Goal: Task Accomplishment & Management: Complete application form

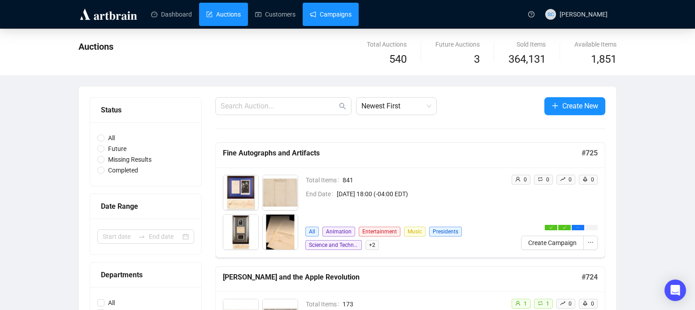
click at [352, 20] on link "Campaigns" at bounding box center [331, 14] width 42 height 23
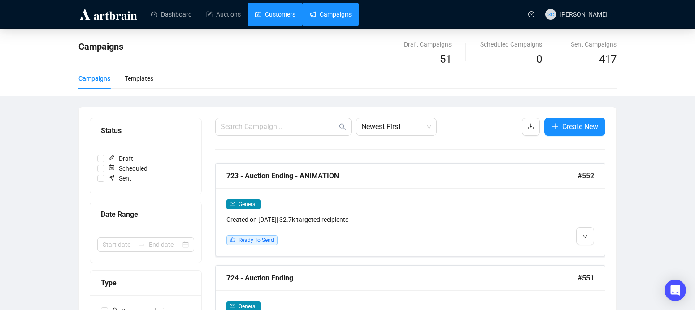
click at [263, 10] on link "Customers" at bounding box center [275, 14] width 40 height 23
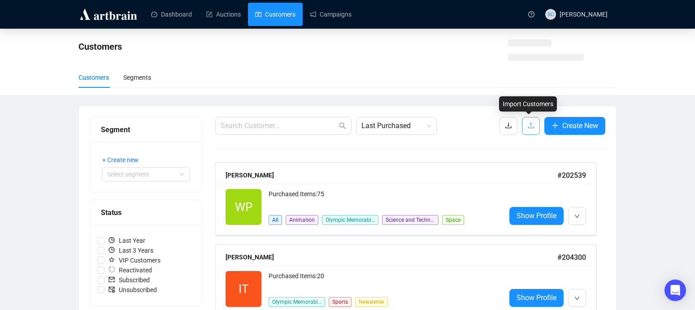
click at [530, 132] on button "button" at bounding box center [531, 126] width 18 height 18
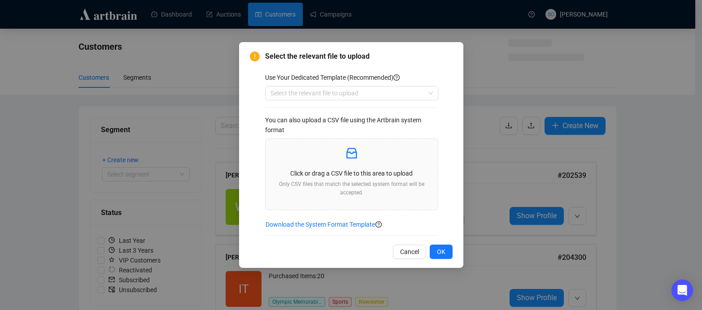
click at [335, 100] on div "Use Your Dedicated Template (Recommended) Select the relevant file to upload Yo…" at bounding box center [359, 154] width 188 height 163
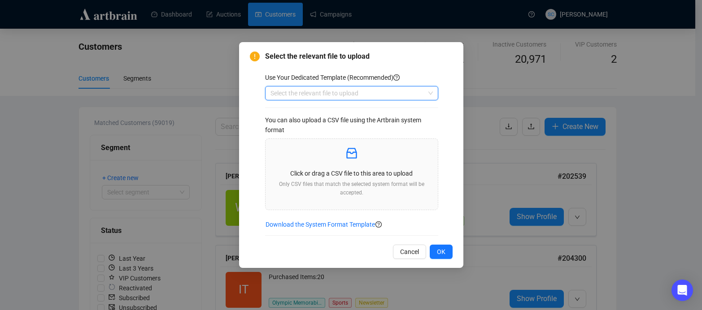
click at [335, 95] on input "search" at bounding box center [348, 93] width 154 height 13
click at [332, 113] on div "Customers" at bounding box center [351, 111] width 159 height 10
click at [358, 171] on p "Click or drag a CSV file to this area to upload" at bounding box center [352, 174] width 158 height 10
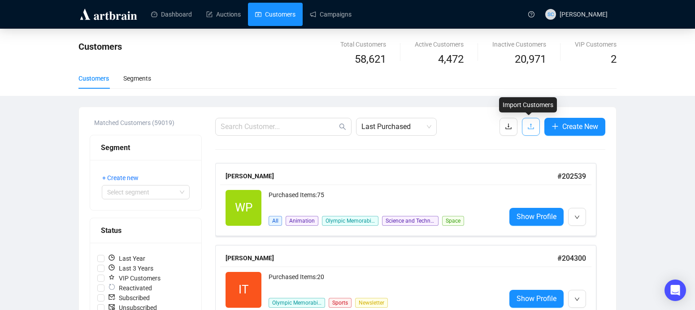
click at [532, 129] on icon "upload" at bounding box center [531, 127] width 6 height 6
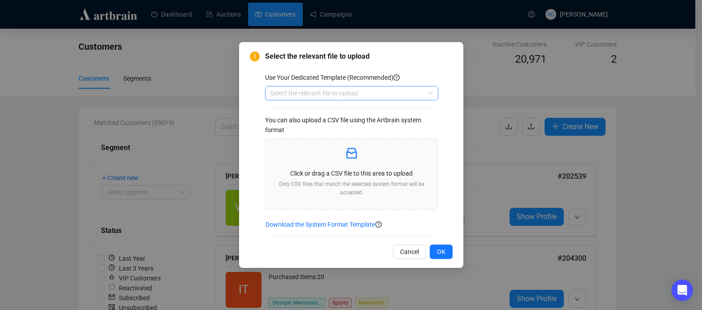
click at [349, 92] on input "search" at bounding box center [348, 93] width 154 height 13
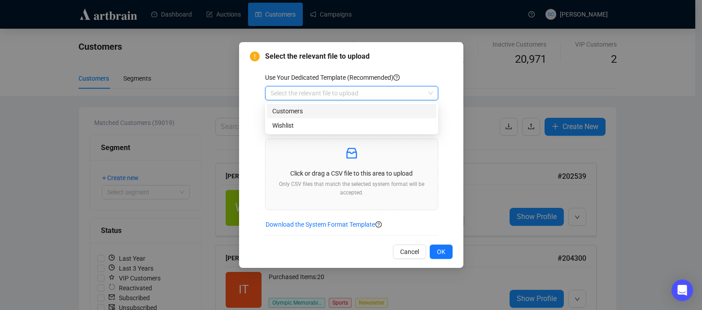
click at [345, 111] on div "Customers" at bounding box center [351, 111] width 159 height 10
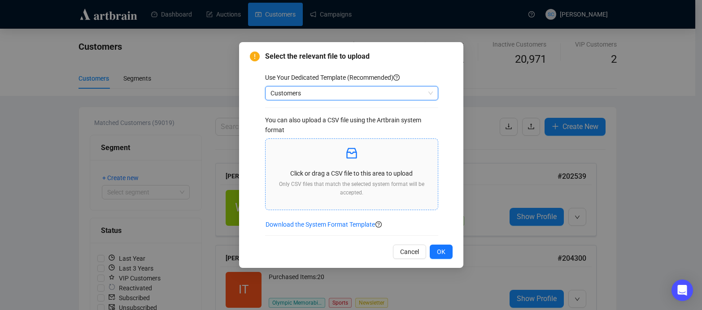
click at [355, 156] on icon "inbox" at bounding box center [352, 153] width 14 height 14
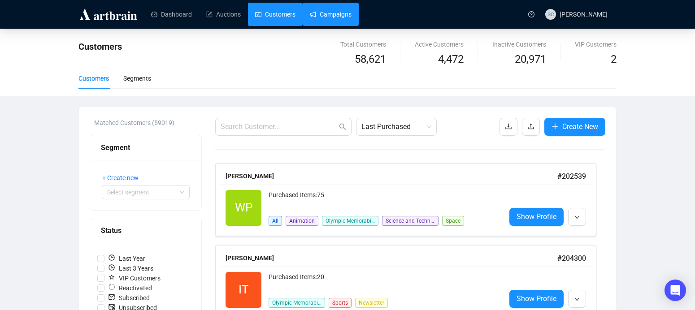
click at [341, 13] on link "Campaigns" at bounding box center [331, 14] width 42 height 23
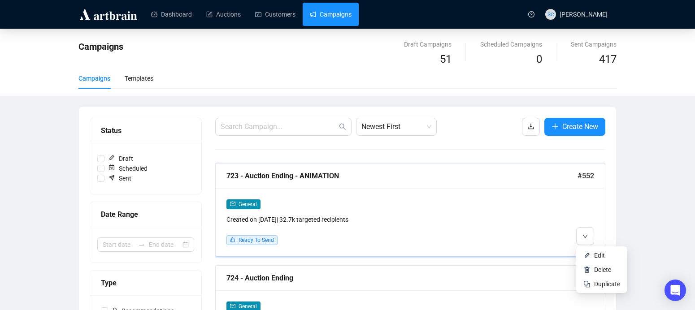
click at [532, 227] on div at bounding box center [547, 222] width 93 height 46
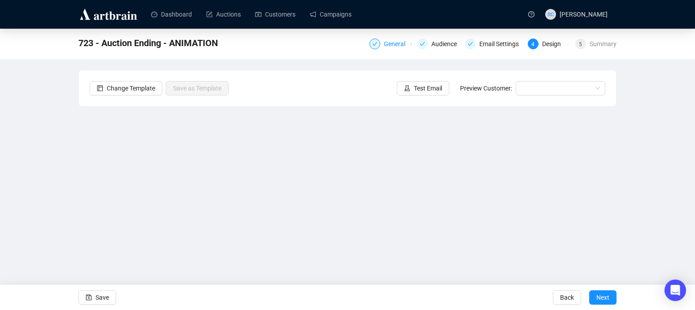
click at [386, 44] on div "General" at bounding box center [397, 44] width 27 height 11
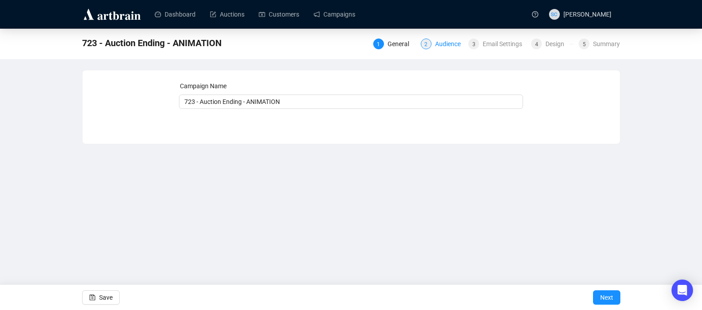
click at [438, 41] on div "Audience" at bounding box center [450, 44] width 31 height 11
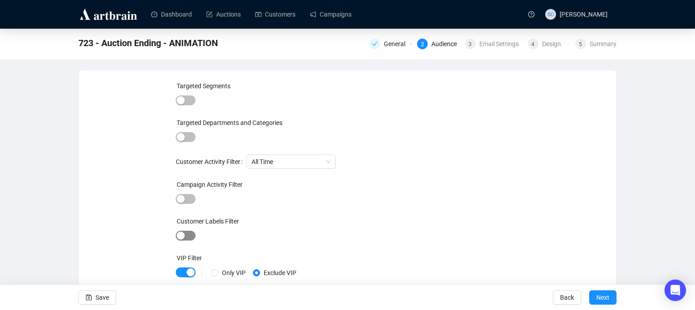
click at [181, 236] on div "button" at bounding box center [181, 236] width 8 height 8
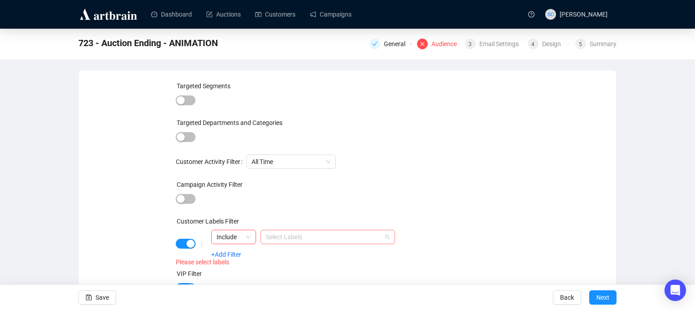
click at [345, 236] on div at bounding box center [323, 237] width 122 height 13
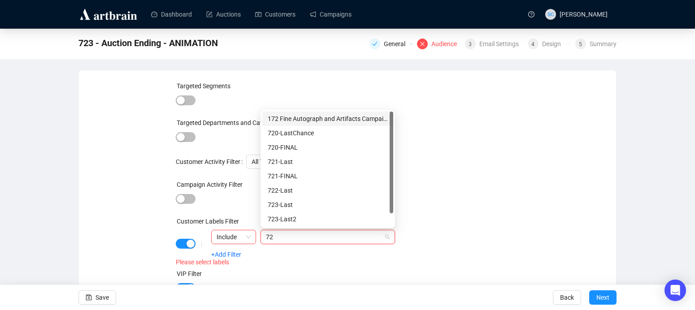
type input "723"
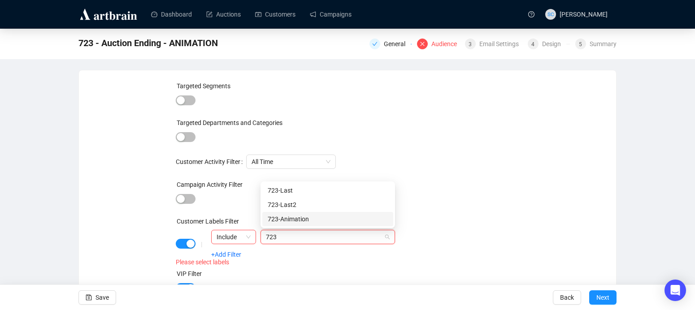
click at [353, 219] on div "723-Animation" at bounding box center [328, 219] width 120 height 10
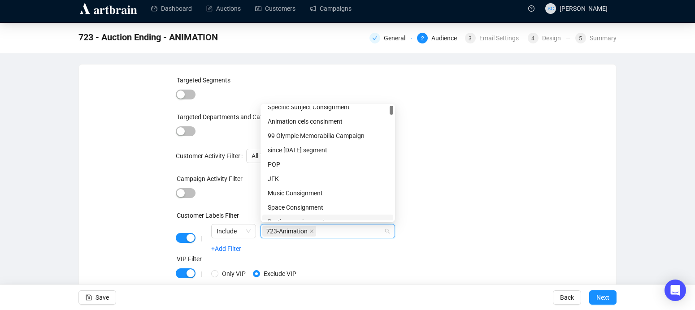
scroll to position [35, 0]
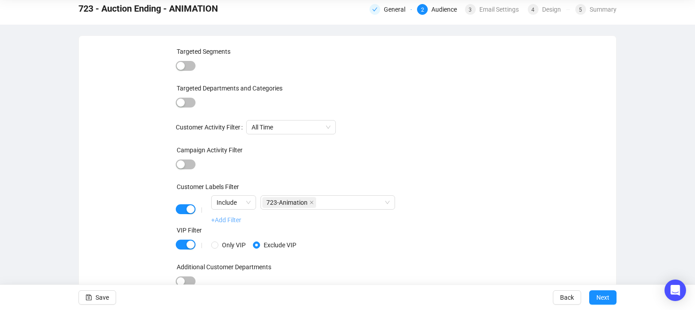
click at [227, 220] on link "+Add Filter" at bounding box center [226, 220] width 30 height 7
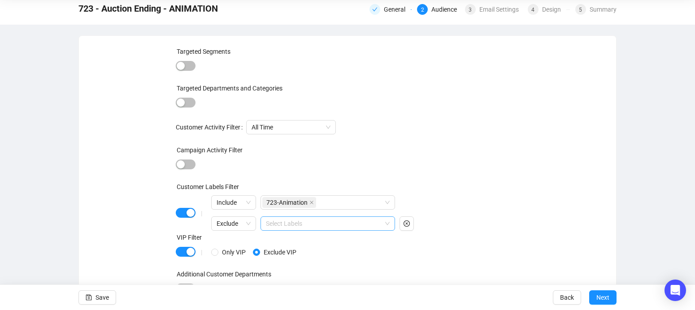
click at [294, 224] on div at bounding box center [323, 224] width 122 height 13
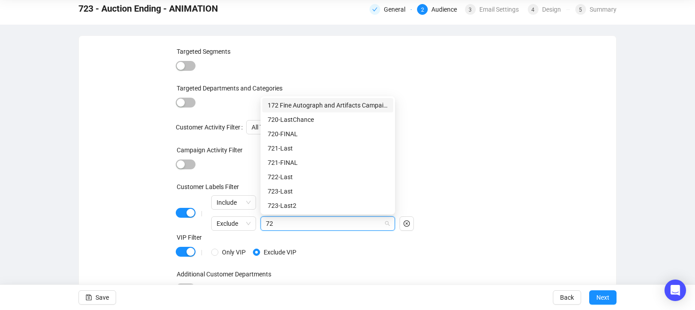
type input "723"
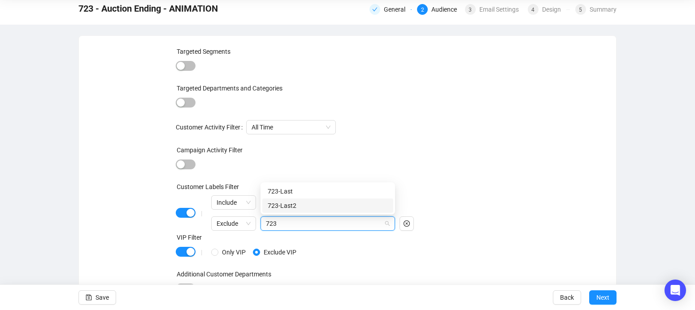
click at [312, 207] on div "723-Last2" at bounding box center [328, 206] width 120 height 10
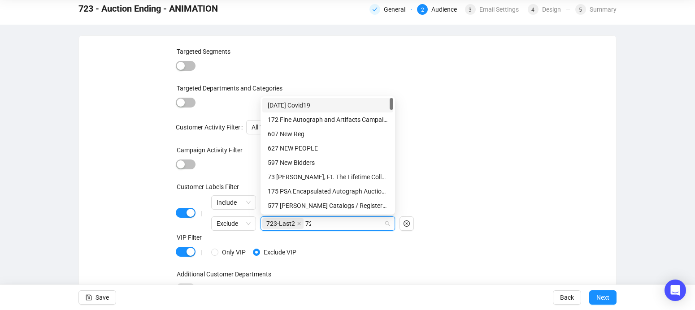
type input "723"
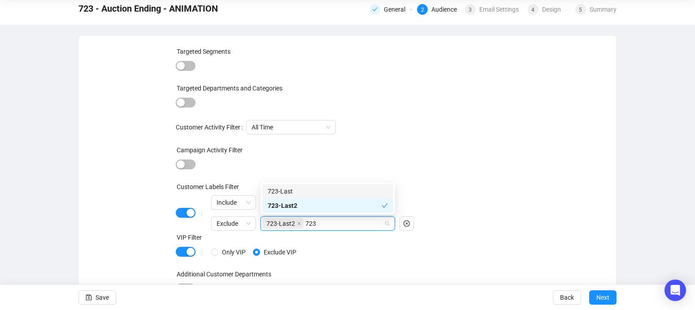
click at [326, 191] on div "723-Last" at bounding box center [328, 192] width 120 height 10
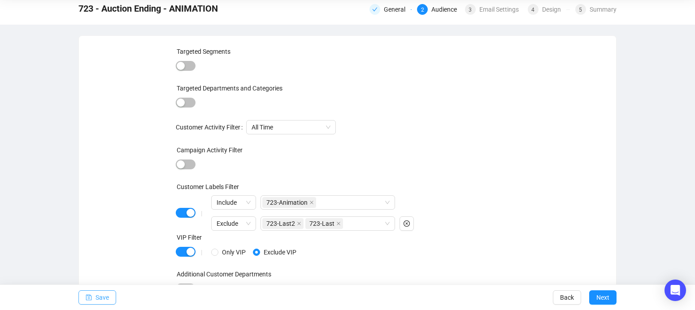
click at [89, 295] on icon "save" at bounding box center [89, 298] width 6 height 6
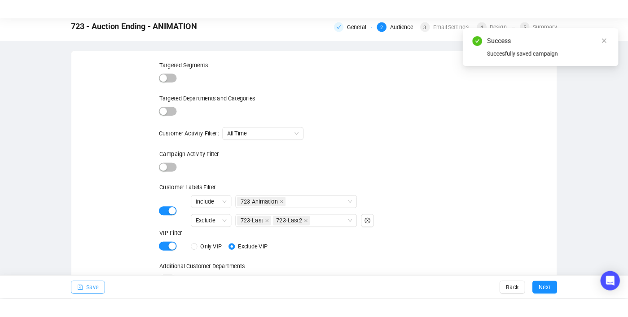
scroll to position [0, 0]
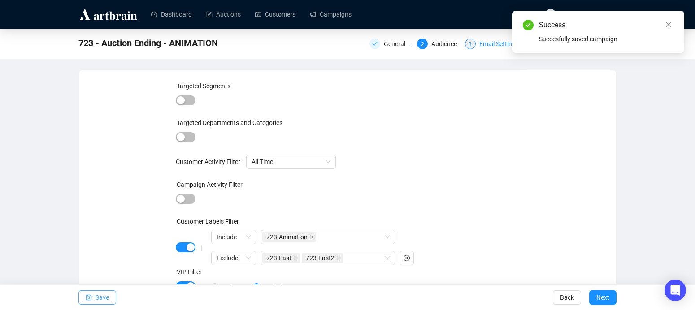
click at [495, 46] on div "Email Settings" at bounding box center [502, 44] width 45 height 11
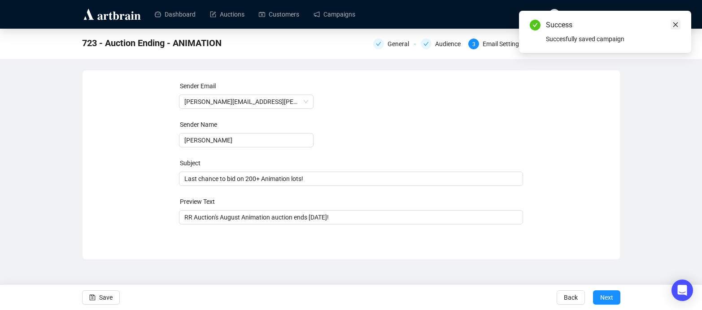
click at [673, 25] on icon "close" at bounding box center [676, 25] width 6 height 6
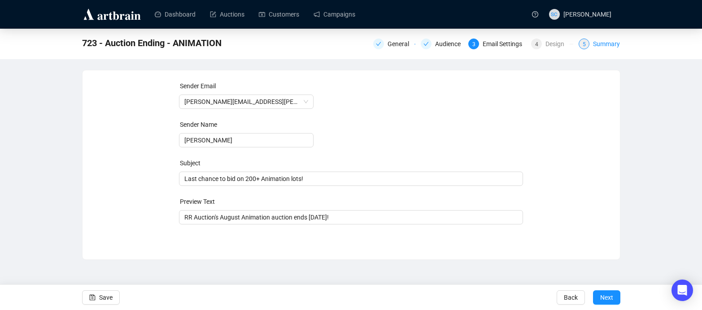
click at [613, 47] on div "Summary" at bounding box center [606, 44] width 27 height 11
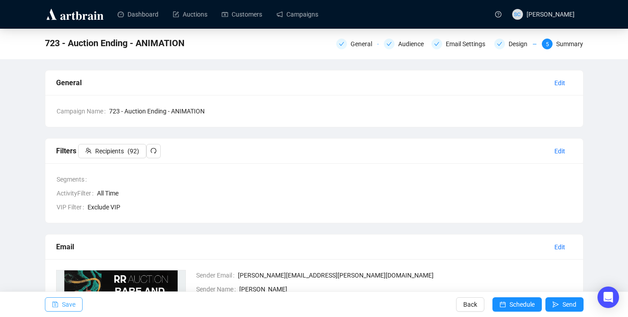
click at [75, 303] on span "Save" at bounding box center [68, 304] width 13 height 25
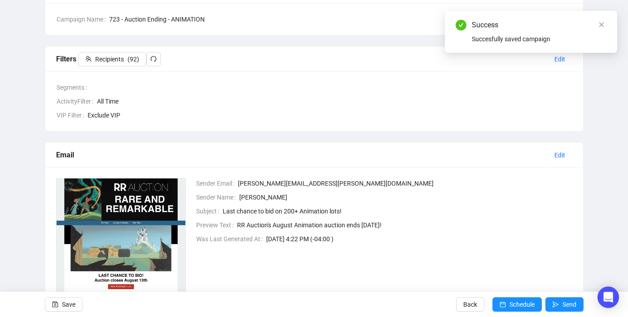
scroll to position [142, 0]
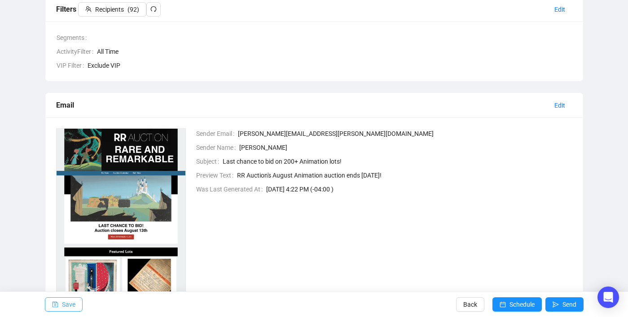
click at [65, 307] on span "Save" at bounding box center [68, 304] width 13 height 25
